Goal: Task Accomplishment & Management: Complete application form

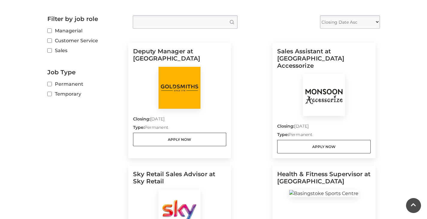
scroll to position [150, 0]
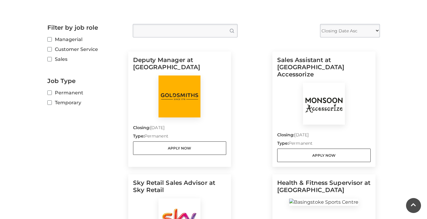
click at [343, 88] on img at bounding box center [324, 104] width 42 height 42
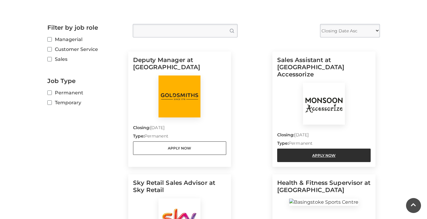
click at [317, 149] on link "Apply Now" at bounding box center [324, 155] width 94 height 13
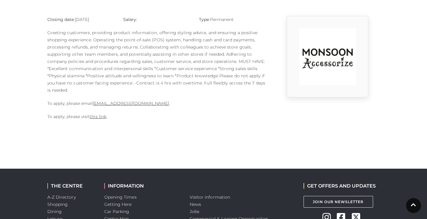
scroll to position [150, 0]
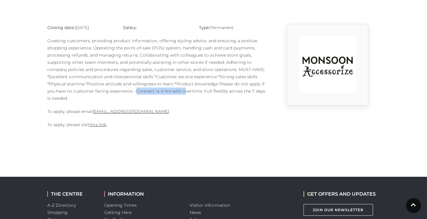
drag, startPoint x: 135, startPoint y: 91, endPoint x: 183, endPoint y: 89, distance: 48.0
click at [183, 89] on p "Greeting customers, providing product information, offering styling advice, and…" at bounding box center [156, 69] width 219 height 65
click at [211, 88] on p "Greeting customers, providing product information, offering styling advice, and…" at bounding box center [156, 69] width 219 height 65
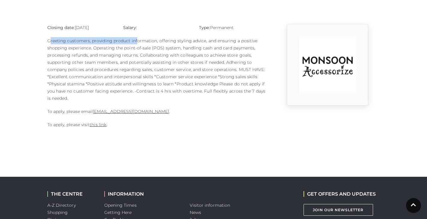
drag, startPoint x: 49, startPoint y: 41, endPoint x: 136, endPoint y: 39, distance: 87.6
click at [136, 39] on p "Greeting customers, providing product information, offering styling advice, and…" at bounding box center [156, 69] width 219 height 65
click at [153, 38] on p "Greeting customers, providing product information, offering styling advice, and…" at bounding box center [156, 69] width 219 height 65
click at [97, 127] on link "this link" at bounding box center [98, 124] width 17 height 5
